Goal: Check status: Check status

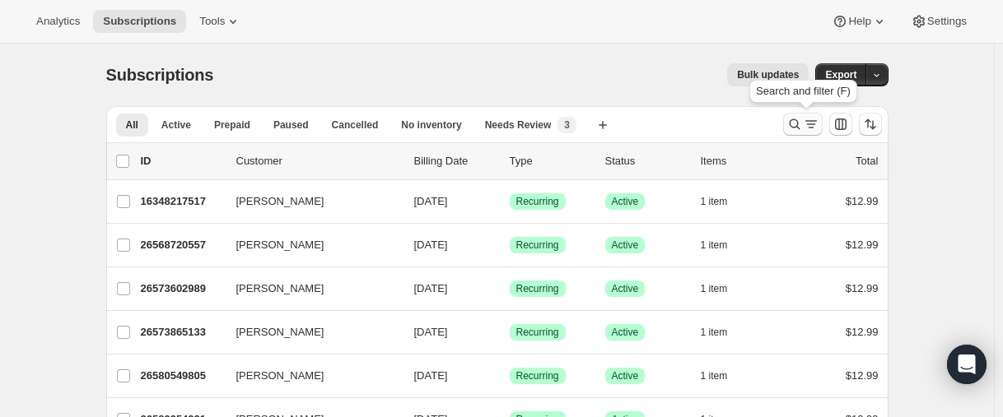
click at [794, 127] on icon "Search and filter results" at bounding box center [794, 124] width 16 height 16
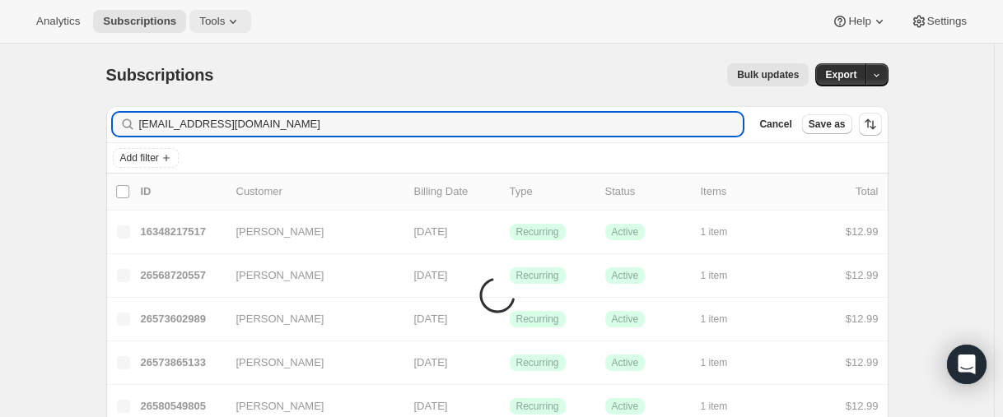
type input "[EMAIL_ADDRESS][DOMAIN_NAME]"
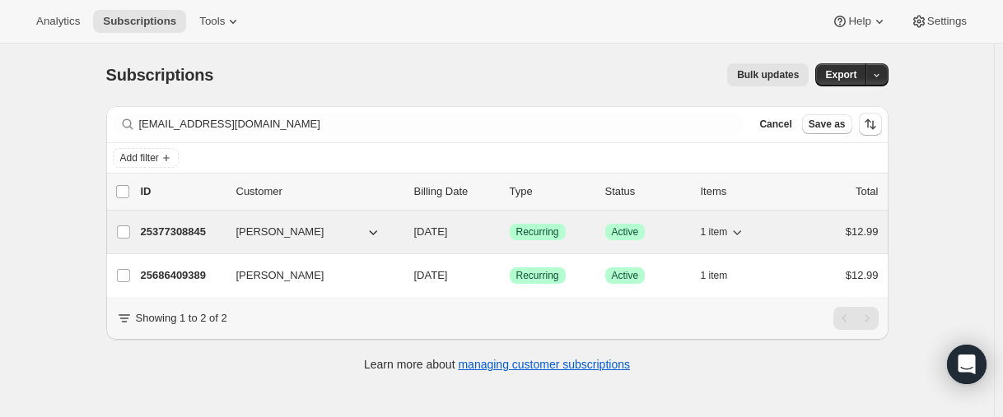
click at [180, 229] on p "25377308845" at bounding box center [182, 232] width 82 height 16
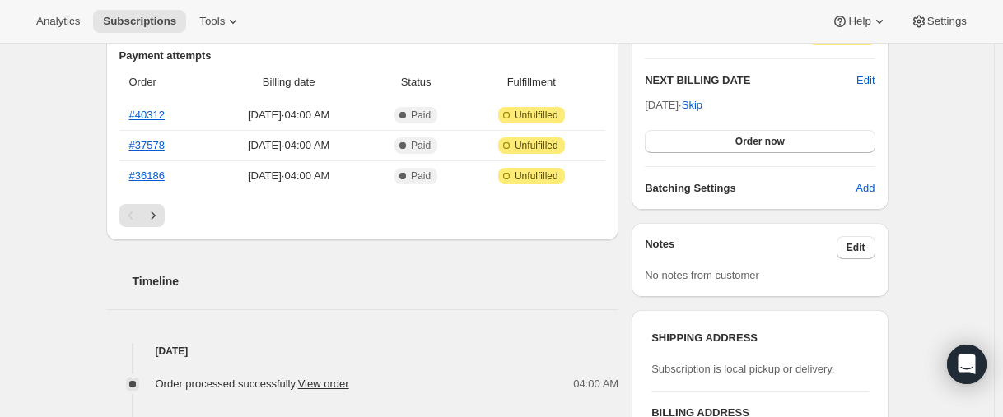
scroll to position [412, 0]
click at [158, 217] on icon "Next" at bounding box center [153, 215] width 16 height 16
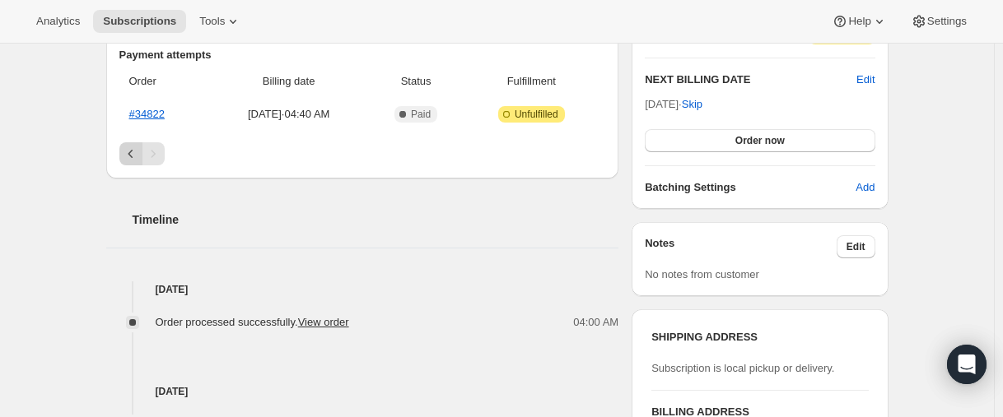
click at [133, 156] on icon "Previous" at bounding box center [130, 154] width 5 height 8
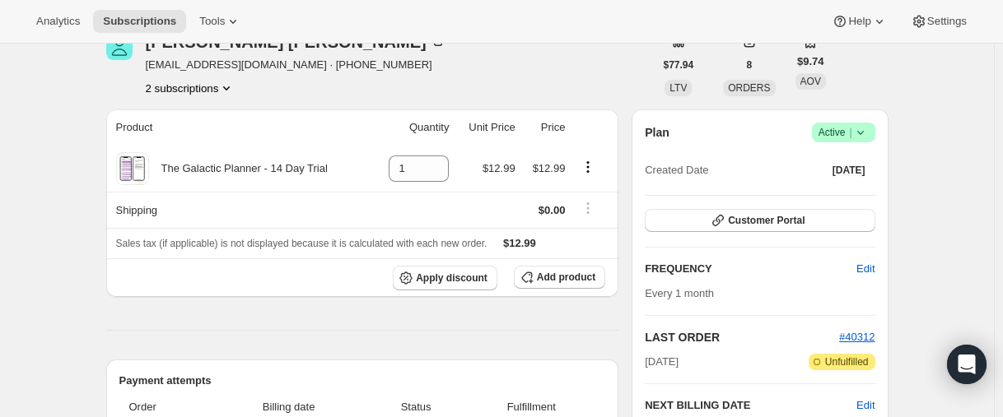
scroll to position [82, 0]
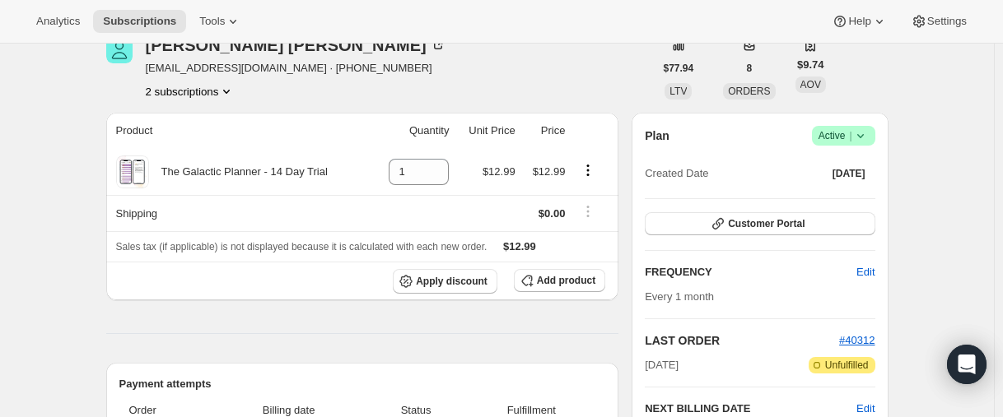
click at [156, 94] on button "2 subscriptions" at bounding box center [191, 91] width 90 height 16
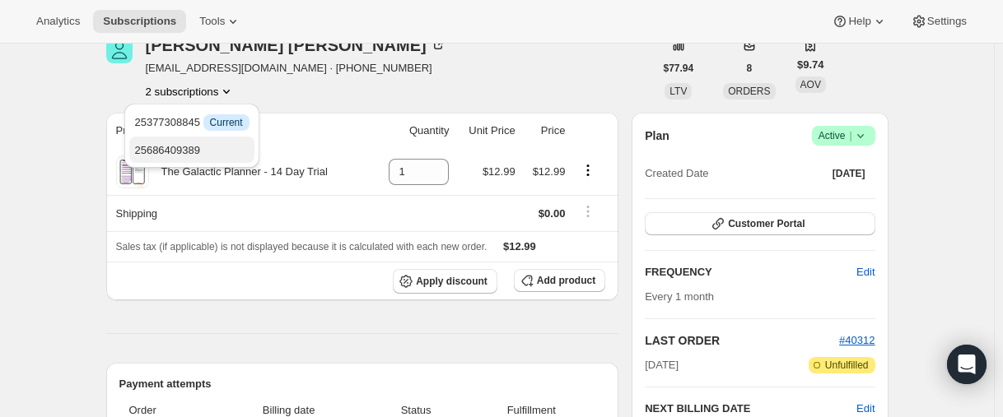
click at [162, 140] on button "25686409389" at bounding box center [191, 150] width 124 height 26
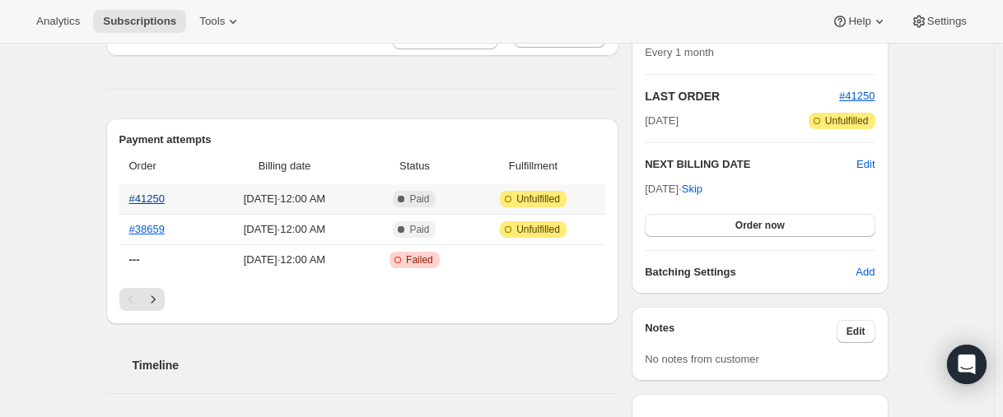
scroll to position [329, 0]
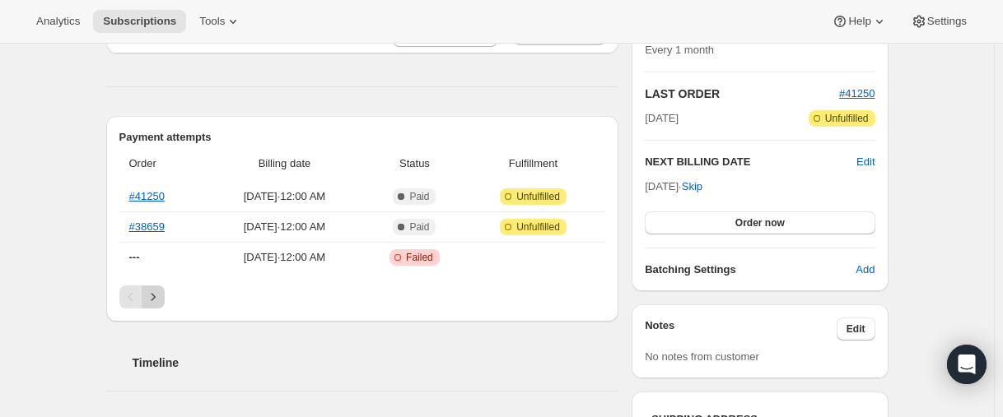
click at [165, 296] on button "Next" at bounding box center [153, 297] width 23 height 23
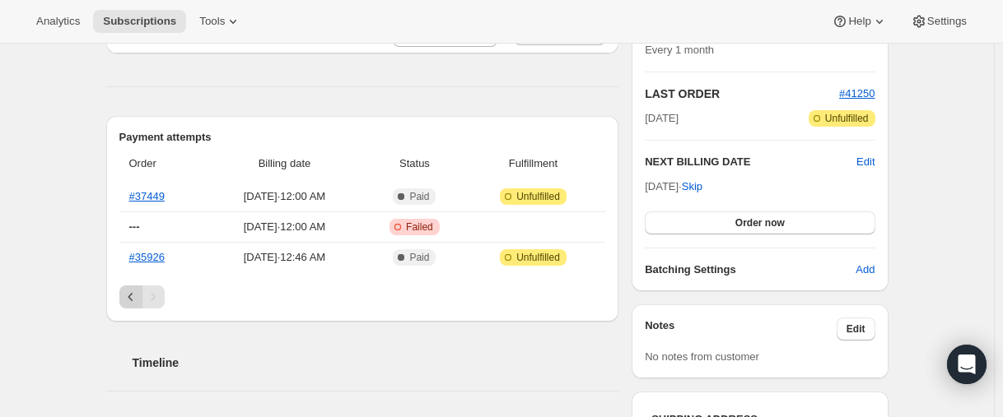
click at [127, 287] on button "Previous" at bounding box center [130, 297] width 23 height 23
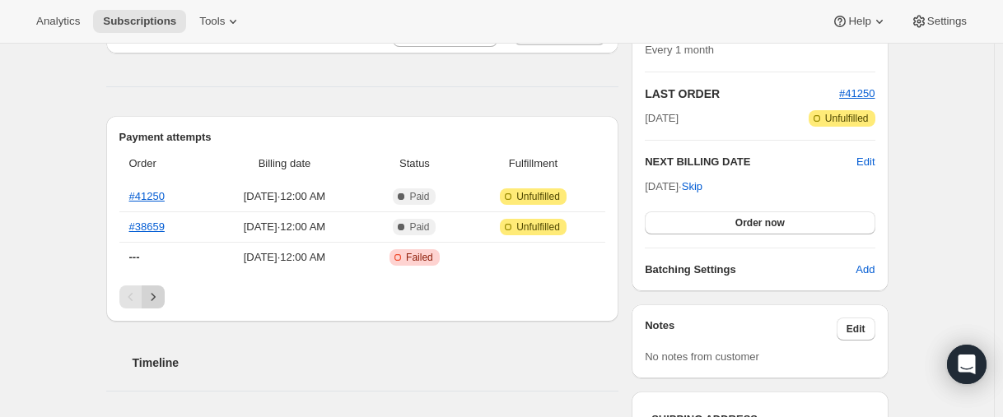
click at [153, 291] on icon "Next" at bounding box center [153, 297] width 16 height 16
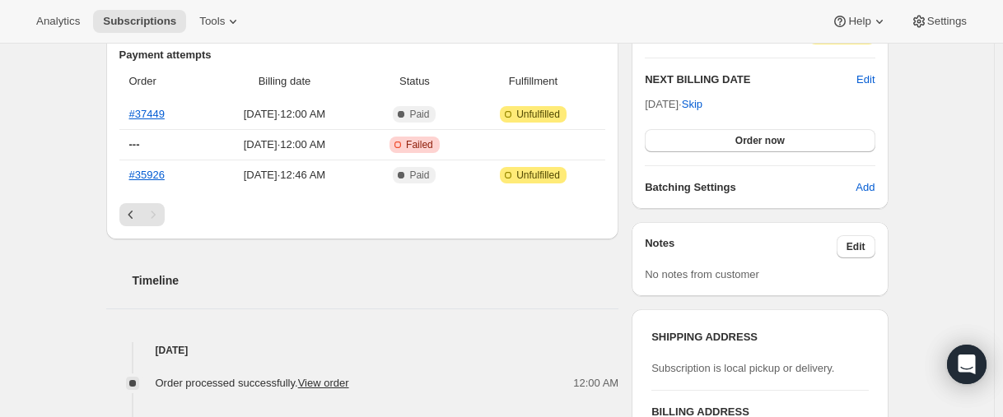
scroll to position [927, 0]
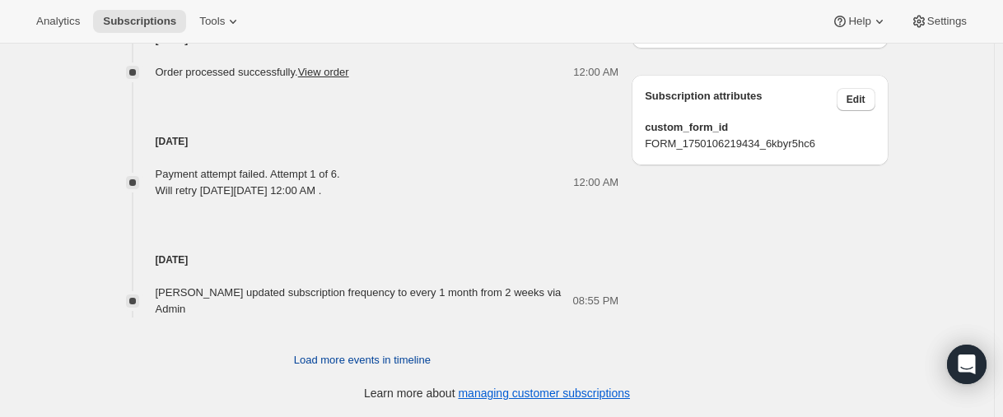
click at [341, 359] on span "Load more events in timeline" at bounding box center [362, 360] width 137 height 16
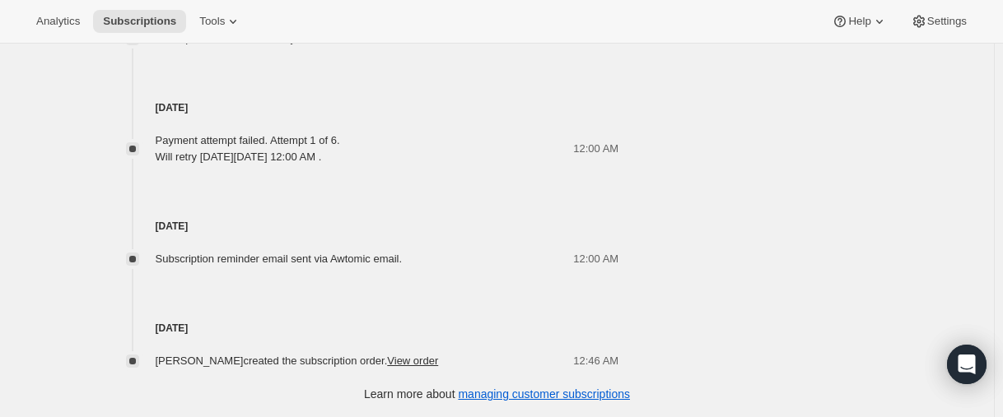
scroll to position [1403, 0]
click at [424, 359] on link "View order" at bounding box center [412, 360] width 51 height 12
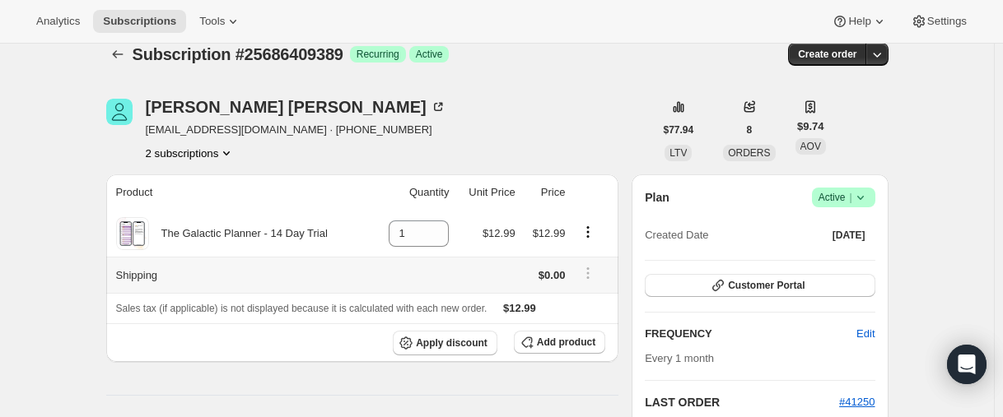
scroll to position [0, 0]
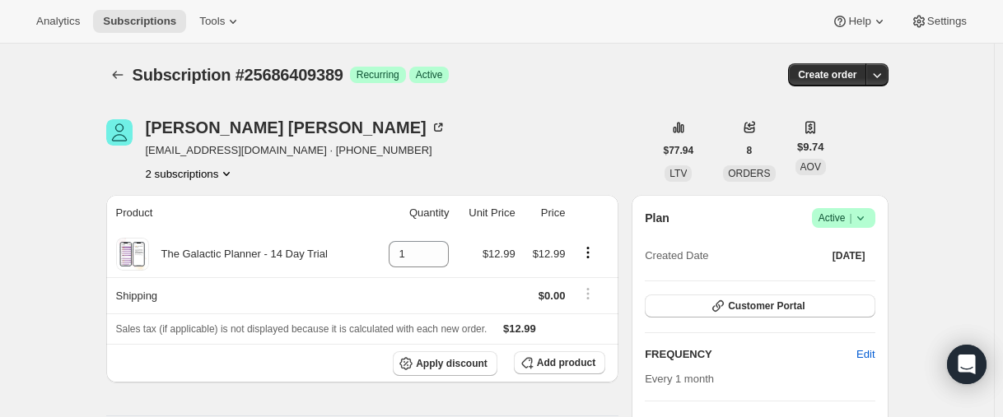
click at [196, 176] on button "2 subscriptions" at bounding box center [191, 174] width 90 height 16
click at [196, 202] on span "25377308845" at bounding box center [167, 204] width 66 height 12
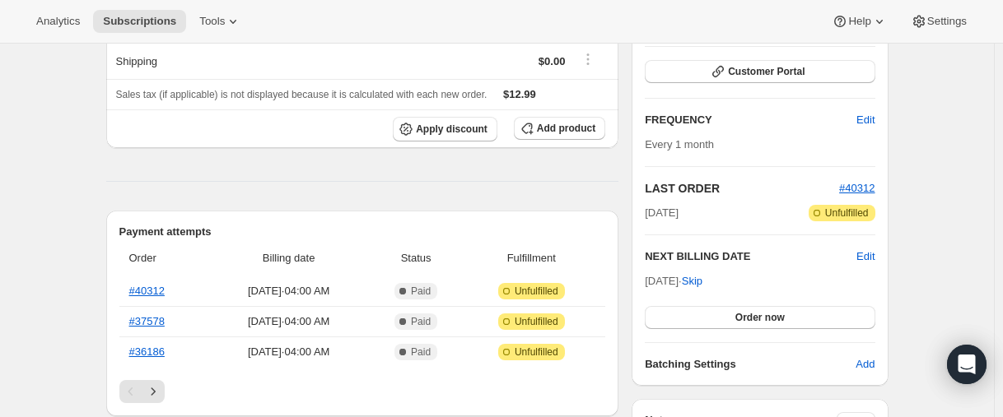
scroll to position [412, 0]
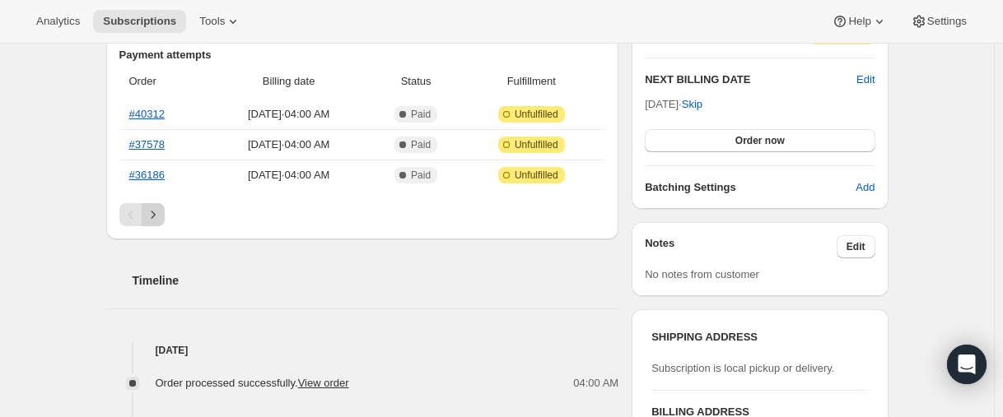
click at [151, 216] on icon "Next" at bounding box center [153, 215] width 16 height 16
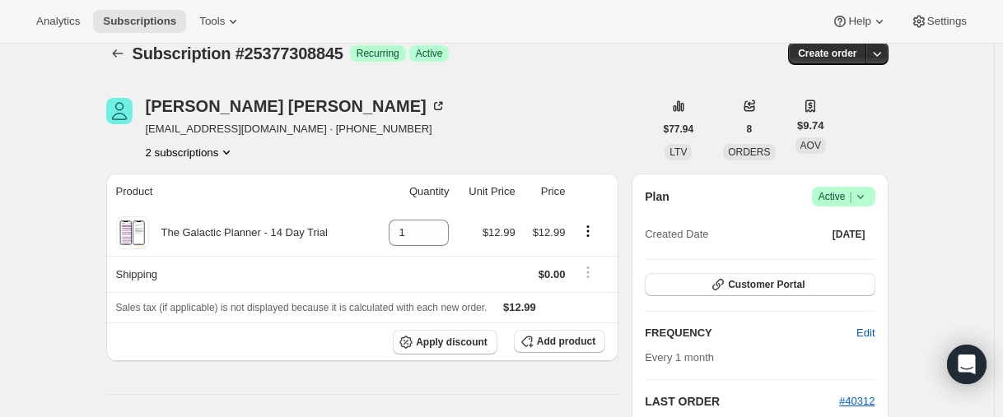
scroll to position [0, 0]
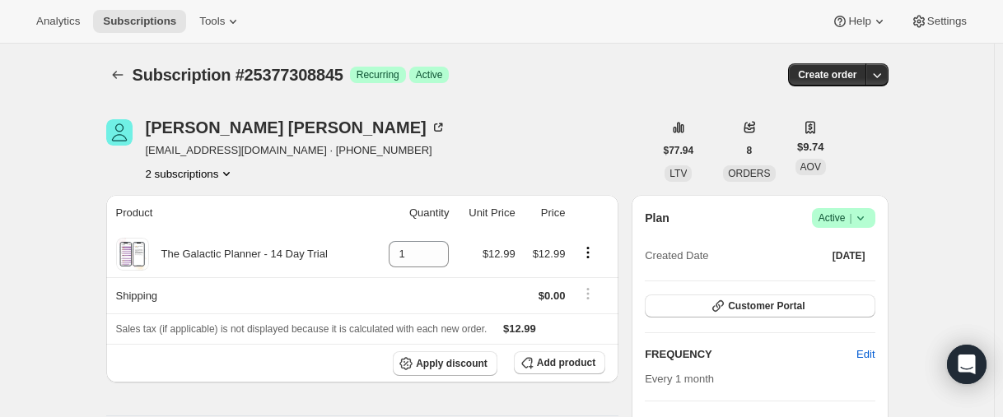
click at [194, 179] on button "2 subscriptions" at bounding box center [191, 174] width 90 height 16
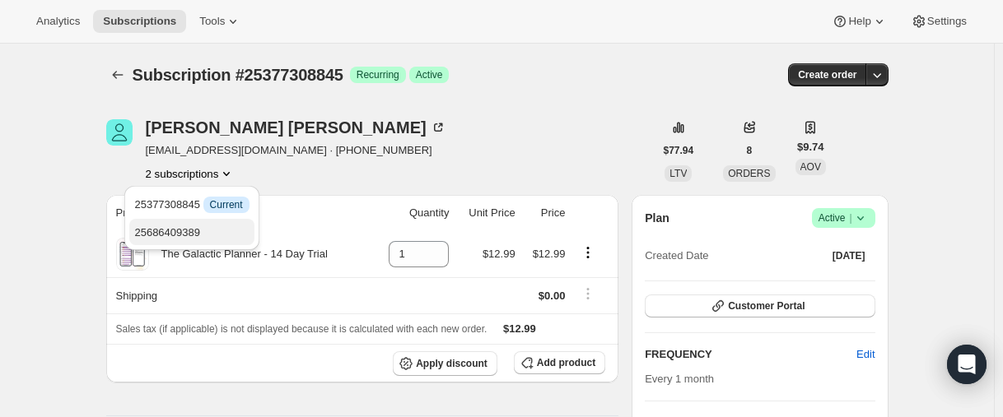
click at [177, 236] on span "25686409389" at bounding box center [167, 232] width 66 height 12
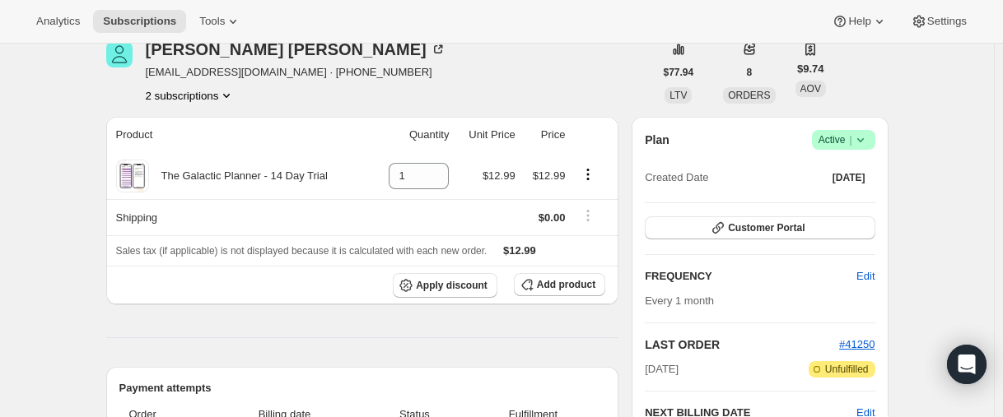
scroll to position [82, 0]
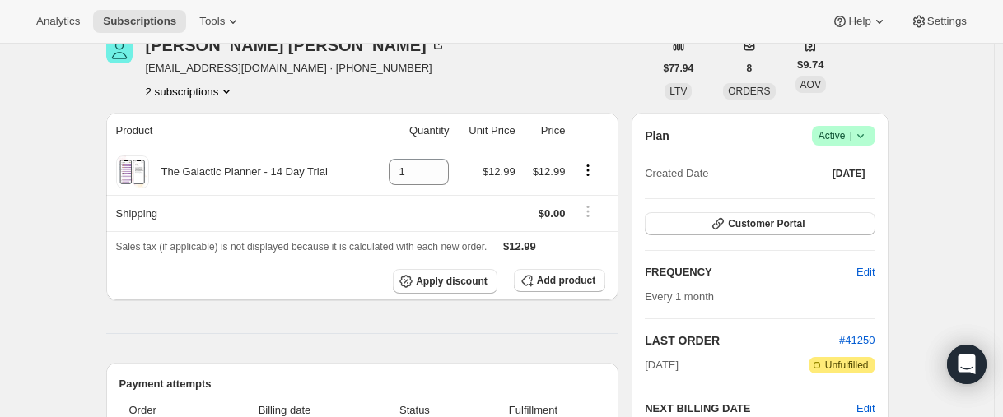
click at [186, 98] on button "2 subscriptions" at bounding box center [191, 91] width 90 height 16
click at [188, 124] on span "25377308845" at bounding box center [167, 122] width 66 height 12
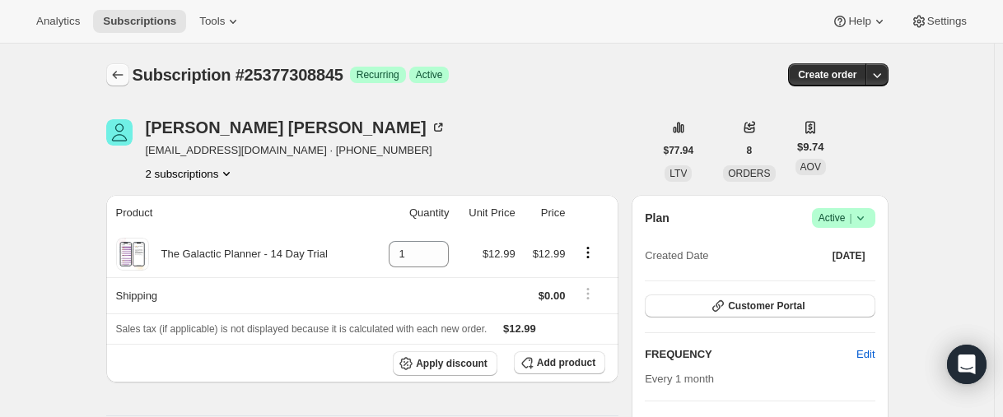
click at [125, 70] on icon "Subscriptions" at bounding box center [118, 75] width 16 height 16
